Goal: Browse casually

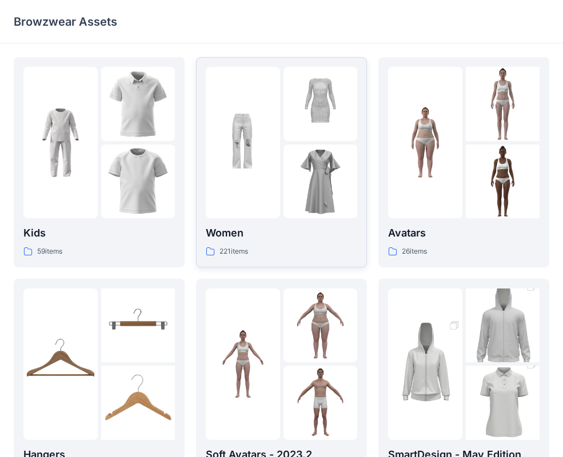
click at [262, 193] on div at bounding box center [243, 142] width 74 height 151
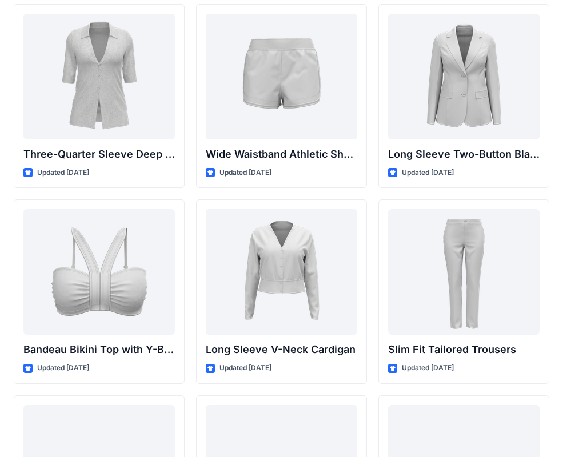
scroll to position [834, 0]
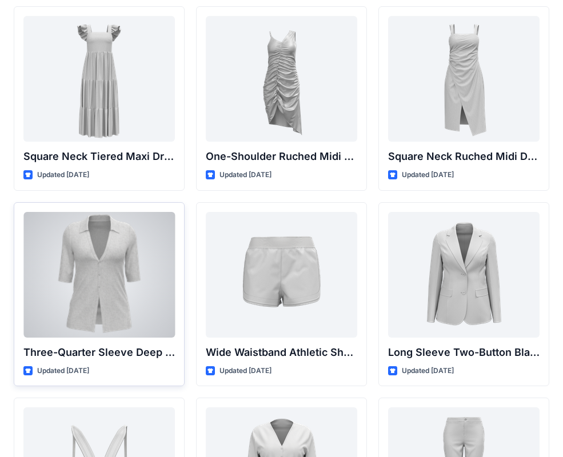
click at [101, 255] on div at bounding box center [98, 275] width 151 height 126
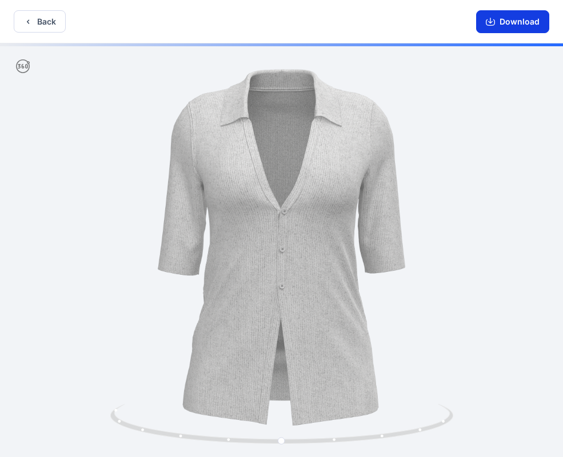
click at [515, 23] on button "Download" at bounding box center [512, 21] width 73 height 23
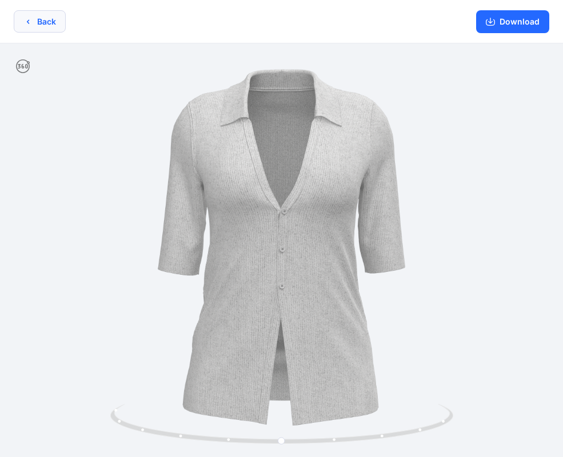
click at [41, 20] on button "Back" at bounding box center [40, 21] width 52 height 22
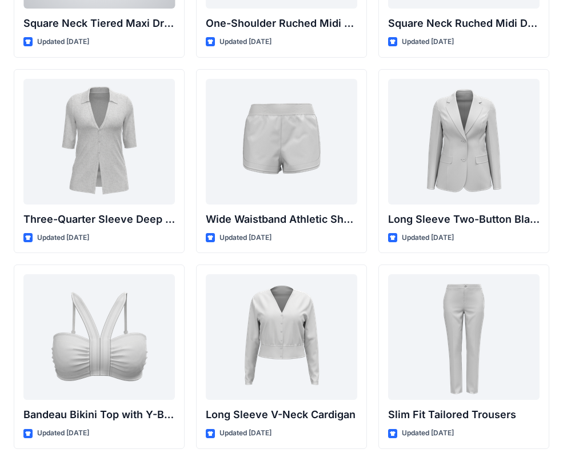
scroll to position [1025, 0]
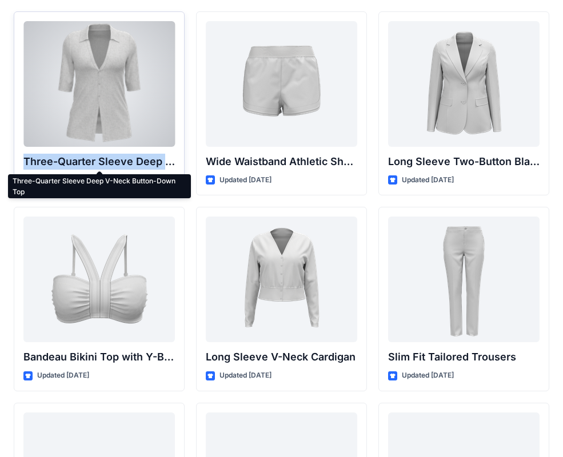
drag, startPoint x: 24, startPoint y: 161, endPoint x: 171, endPoint y: 165, distance: 147.0
click at [171, 165] on p "Three-Quarter Sleeve Deep V-Neck Button-Down Top" at bounding box center [98, 162] width 151 height 16
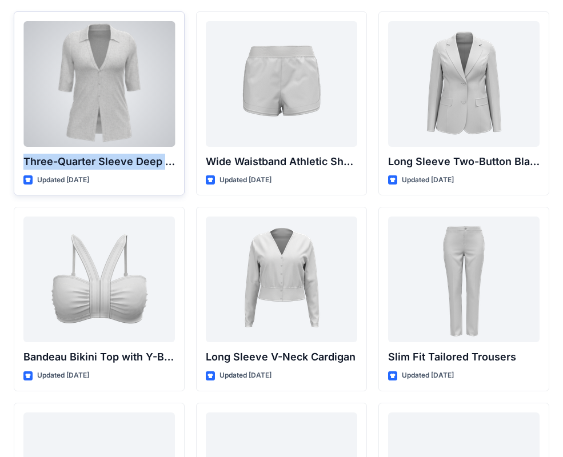
click at [168, 164] on p "Three-Quarter Sleeve Deep V-Neck Button-Down Top" at bounding box center [98, 162] width 151 height 16
click at [168, 166] on p "Three-Quarter Sleeve Deep V-Neck Button-Down Top" at bounding box center [98, 162] width 151 height 16
click at [158, 158] on p "Three-Quarter Sleeve Deep V-Neck Button-Down Top" at bounding box center [98, 162] width 151 height 16
click at [65, 97] on div at bounding box center [98, 84] width 151 height 126
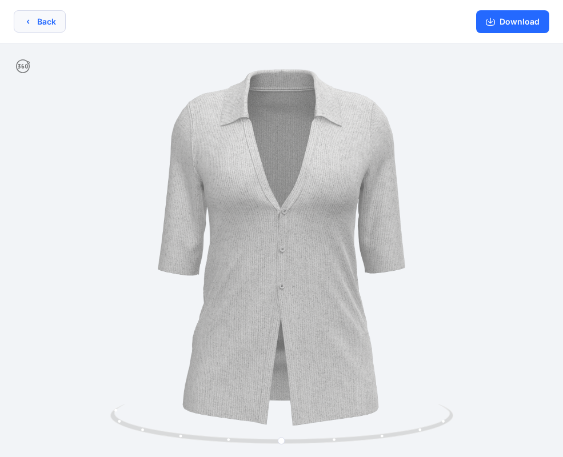
click at [51, 23] on button "Back" at bounding box center [40, 21] width 52 height 22
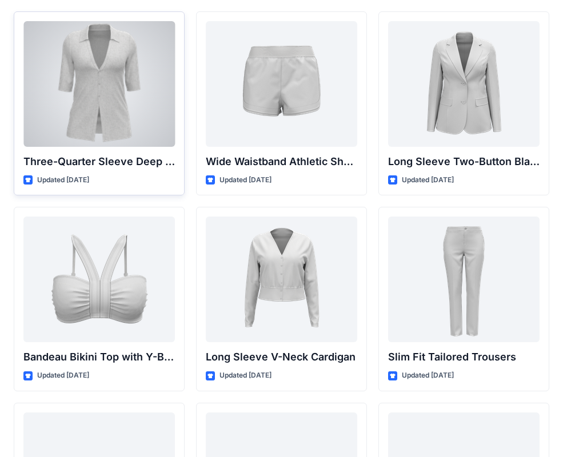
click at [156, 174] on div "Updated [DATE]" at bounding box center [98, 180] width 151 height 12
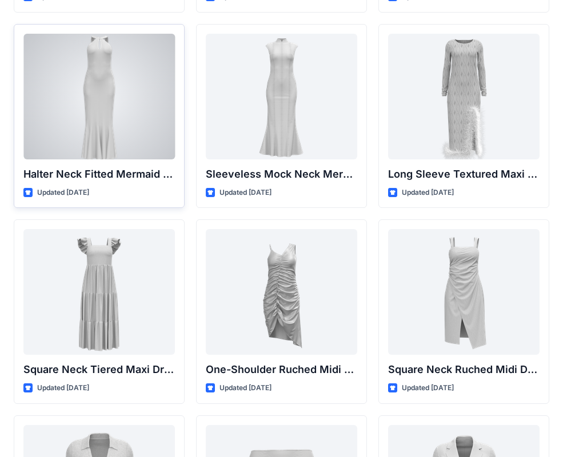
scroll to position [849, 0]
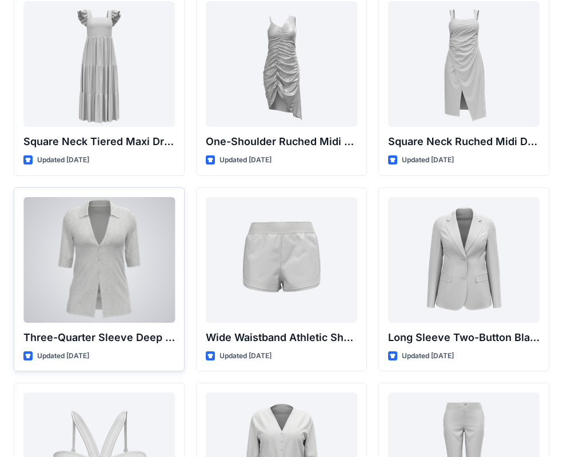
click at [123, 340] on p "Three-Quarter Sleeve Deep V-Neck Button-Down Top" at bounding box center [98, 338] width 151 height 16
click at [121, 340] on p "Three-Quarter Sleeve Deep V-Neck Button-Down Top" at bounding box center [98, 338] width 151 height 16
click at [139, 339] on p "Three-Quarter Sleeve Deep V-Neck Button-Down Top" at bounding box center [98, 338] width 151 height 16
click at [85, 342] on p "Three-Quarter Sleeve Deep V-Neck Button-Down Top" at bounding box center [98, 338] width 151 height 16
click at [112, 279] on div at bounding box center [98, 260] width 151 height 126
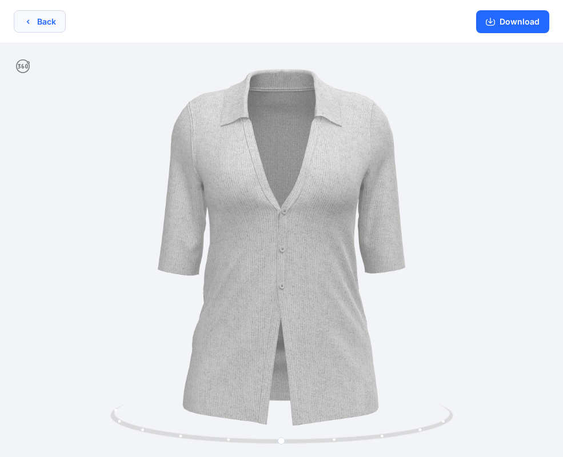
click at [45, 18] on button "Back" at bounding box center [40, 21] width 52 height 22
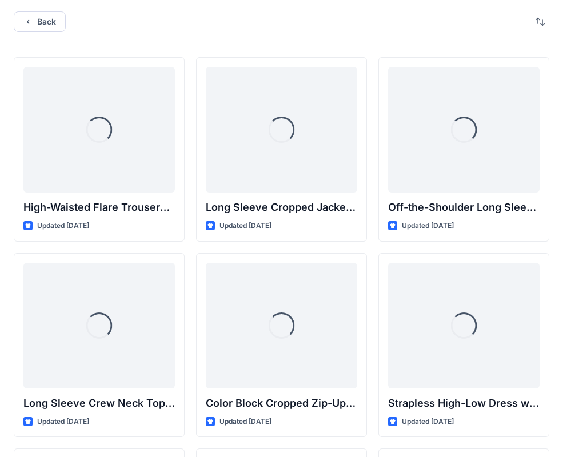
scroll to position [849, 0]
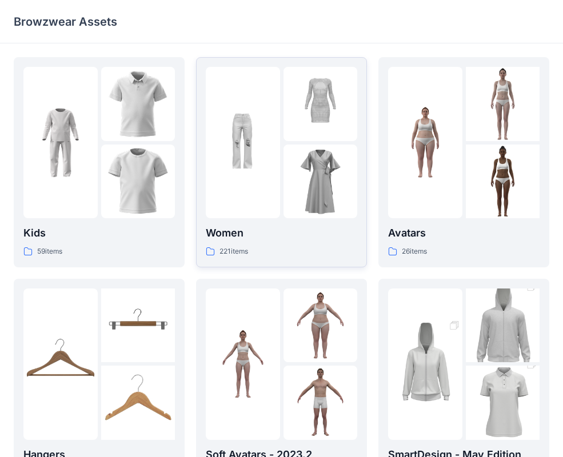
click at [256, 249] on div "221 items" at bounding box center [281, 252] width 151 height 12
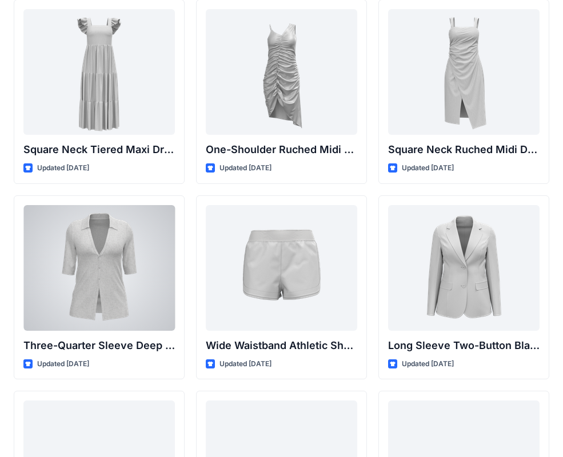
scroll to position [862, 0]
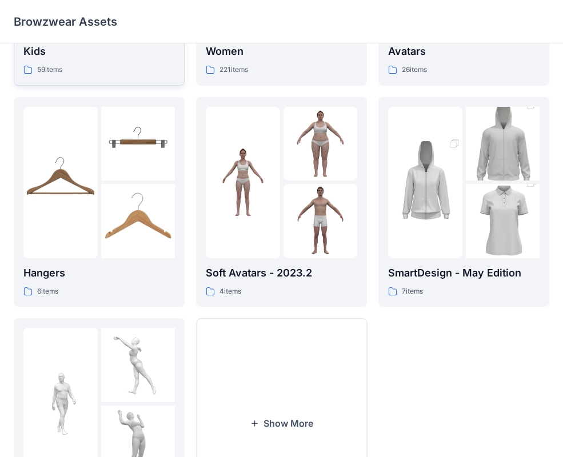
scroll to position [208, 0]
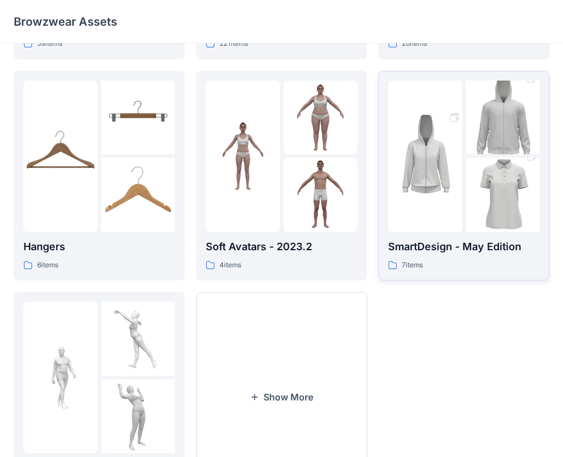
click at [485, 260] on div "7 items" at bounding box center [463, 266] width 151 height 12
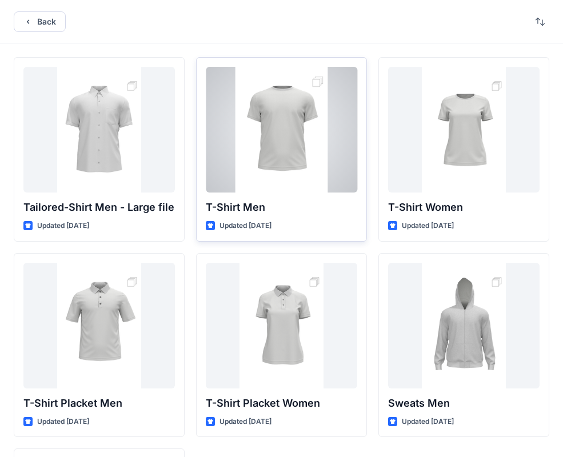
click at [296, 173] on div at bounding box center [281, 130] width 151 height 126
